Goal: Find specific page/section: Find specific page/section

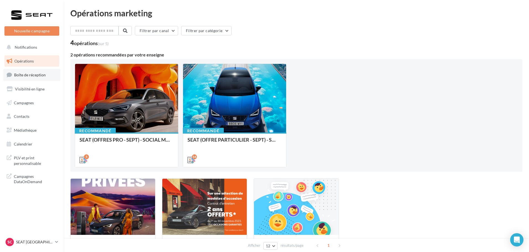
click at [38, 73] on span "Boîte de réception" at bounding box center [30, 75] width 32 height 5
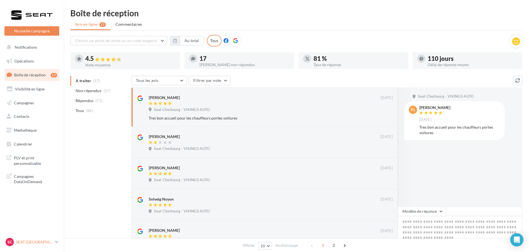
click at [24, 245] on p "SEAT [GEOGRAPHIC_DATA]" at bounding box center [34, 243] width 37 height 6
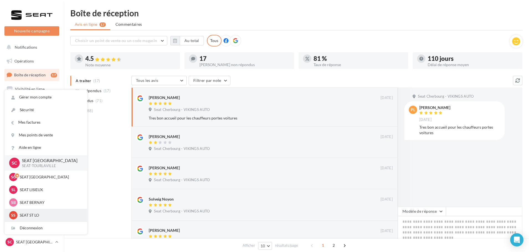
click at [32, 214] on p "SEAT ST LO" at bounding box center [50, 216] width 61 height 6
